Goal: Check status: Check status

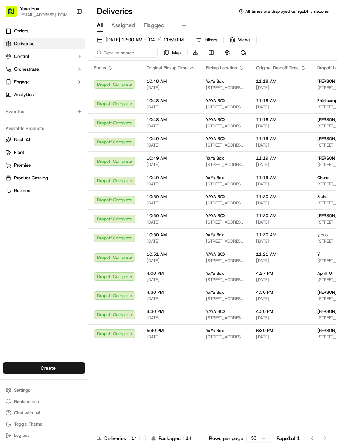
scroll to position [0, 12]
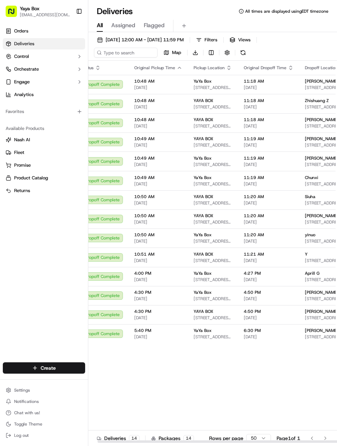
click at [184, 42] on span "[DATE] 12:00 AM - [DATE] 11:59 PM" at bounding box center [145, 40] width 78 height 6
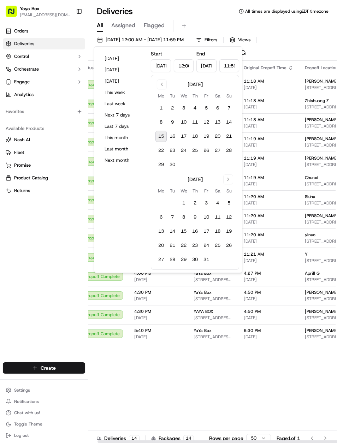
click at [131, 60] on button "[DATE]" at bounding box center [122, 59] width 42 height 10
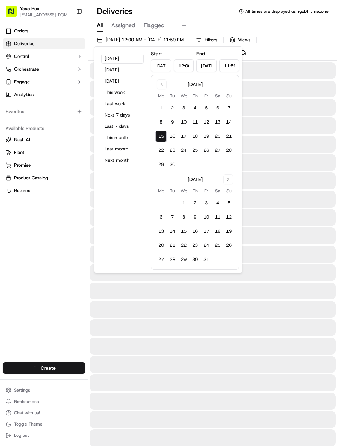
type input "[DATE]"
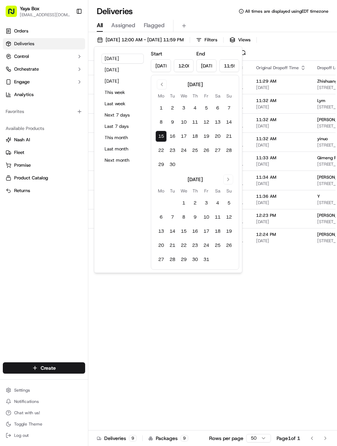
click at [74, 311] on div "Orders Deliveries Control Orchestrate Engage Analytics Favorites Available Prod…" at bounding box center [44, 190] width 88 height 334
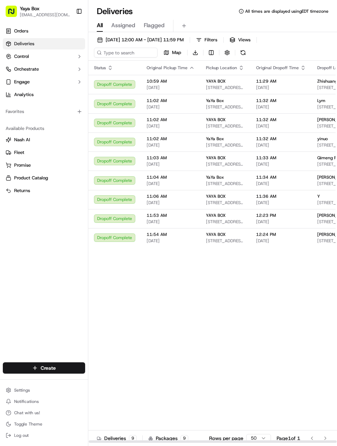
click at [317, 105] on span "[STREET_ADDRESS][PERSON_NAME]" at bounding box center [337, 107] width 40 height 6
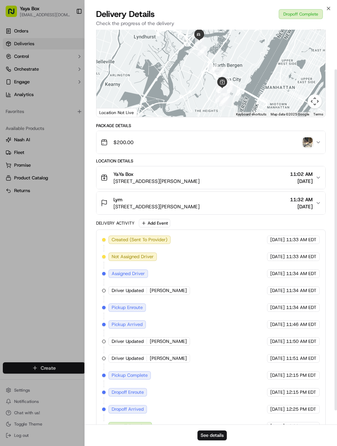
scroll to position [44, 0]
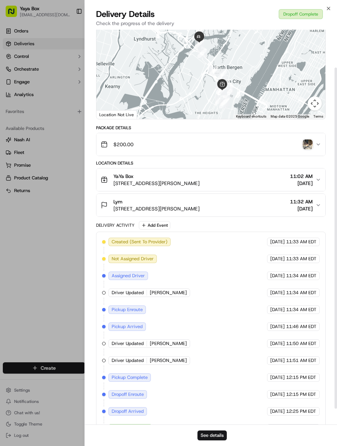
click at [310, 147] on img "button" at bounding box center [307, 144] width 10 height 10
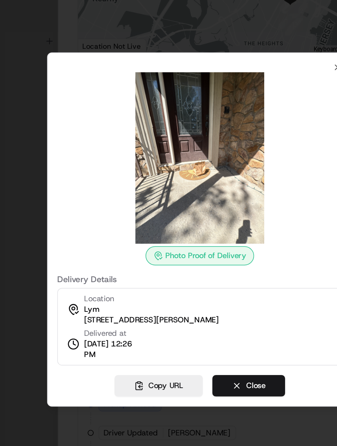
click at [118, 309] on button "Copy URL" at bounding box center [144, 315] width 52 height 13
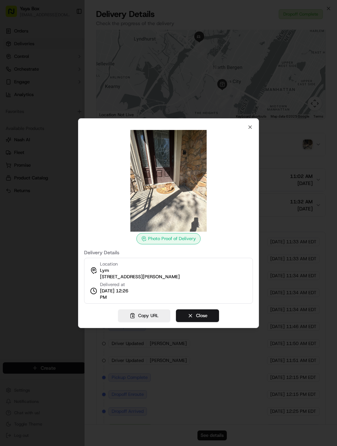
click at [155, 317] on button "Copy URL" at bounding box center [144, 315] width 52 height 13
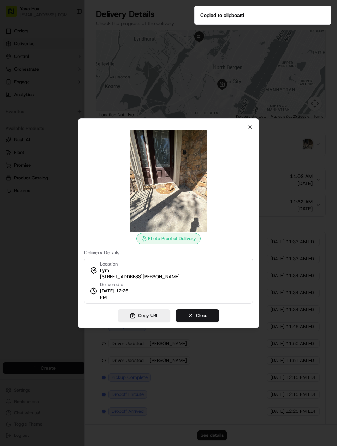
click at [159, 317] on button "Copy URL" at bounding box center [144, 315] width 52 height 13
